Goal: Information Seeking & Learning: Understand process/instructions

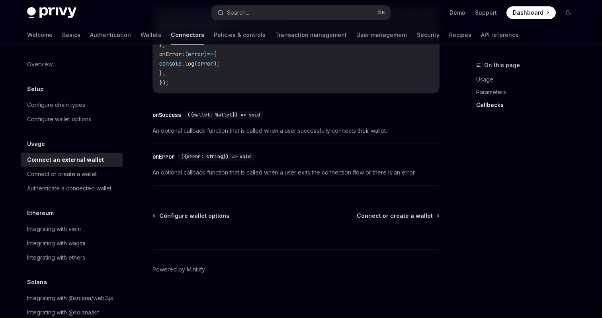
scroll to position [18, 0]
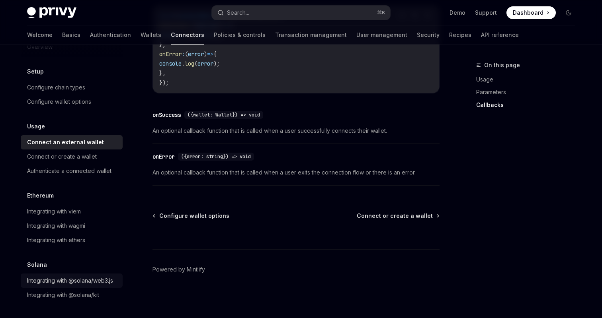
click at [56, 282] on div "Integrating with @solana/web3.js" at bounding box center [70, 281] width 86 height 10
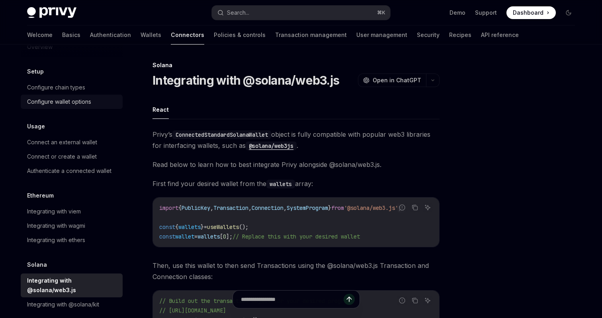
click at [60, 101] on div "Configure wallet options" at bounding box center [59, 102] width 64 height 10
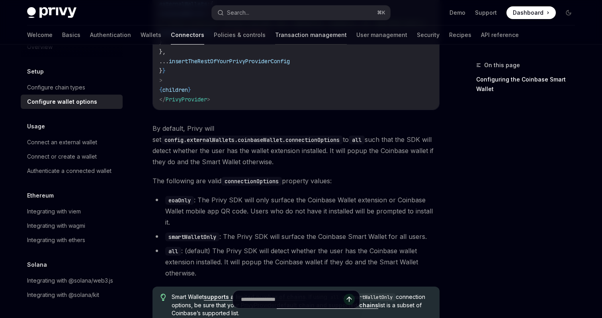
scroll to position [1198, 0]
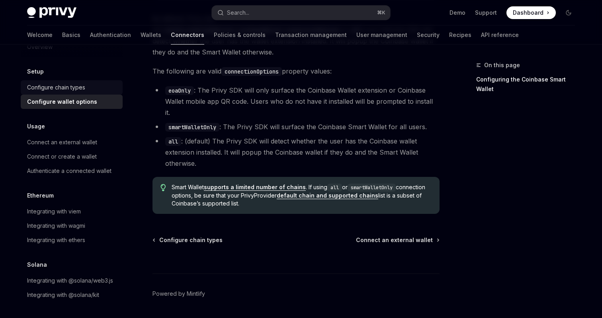
click at [75, 86] on div "Configure chain types" at bounding box center [56, 88] width 58 height 10
type textarea "*"
